Goal: Information Seeking & Learning: Learn about a topic

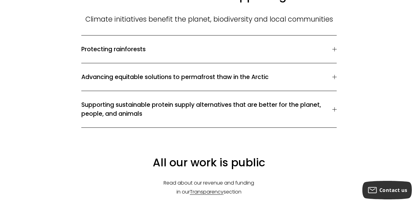
scroll to position [781, 0]
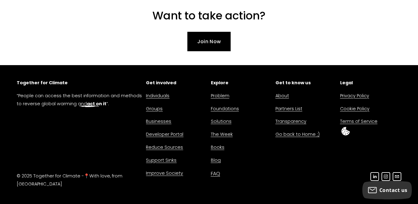
click at [219, 92] on link "Problem" at bounding box center [220, 96] width 19 height 8
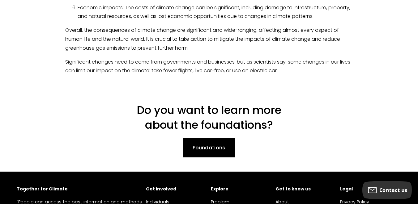
scroll to position [598, 0]
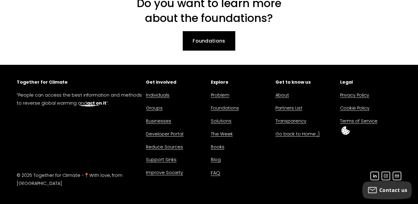
click at [218, 104] on link "Foundations" at bounding box center [225, 108] width 28 height 8
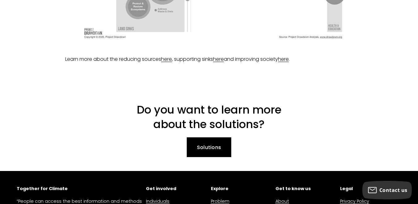
scroll to position [608, 0]
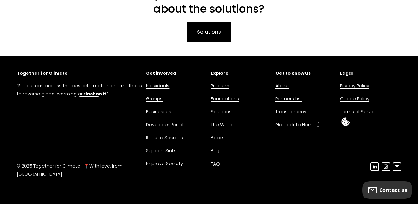
click at [216, 111] on link "Solutions" at bounding box center [221, 112] width 21 height 8
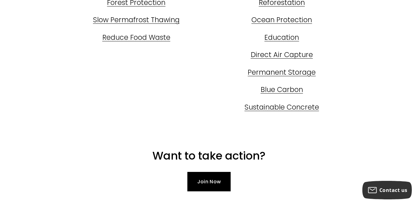
scroll to position [358, 0]
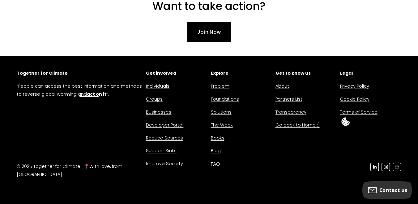
click at [217, 87] on link "Problem" at bounding box center [220, 86] width 19 height 8
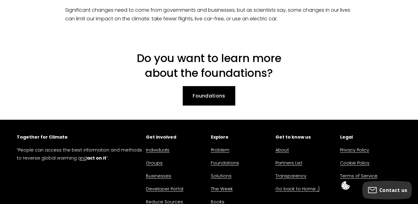
scroll to position [598, 0]
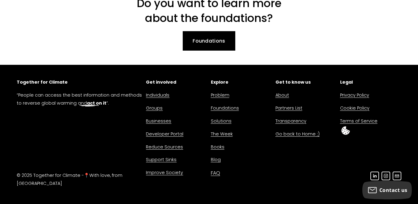
click at [214, 117] on link "Solutions" at bounding box center [221, 121] width 21 height 8
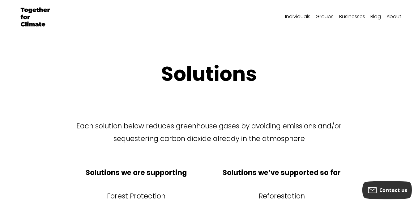
scroll to position [15, 0]
